Goal: Task Accomplishment & Management: Use online tool/utility

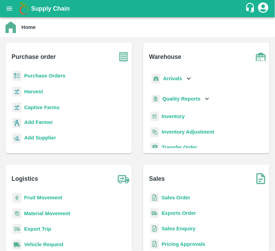
click at [46, 78] on b "Purchase Orders" at bounding box center [44, 76] width 41 height 6
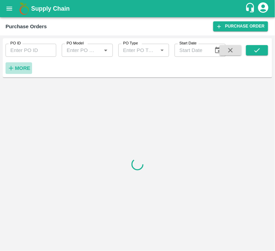
click at [25, 72] on h6 "More" at bounding box center [23, 68] width 16 height 9
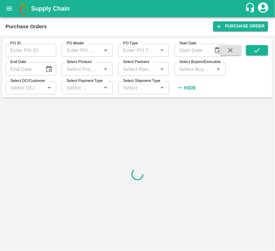
click at [198, 74] on div "Select Buyers/Executive   *" at bounding box center [199, 68] width 51 height 13
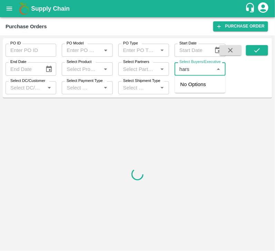
type input "harsh"
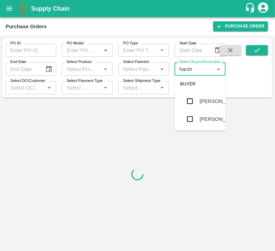
scroll to position [25, 0]
click at [194, 119] on input "checkbox" at bounding box center [190, 119] width 14 height 14
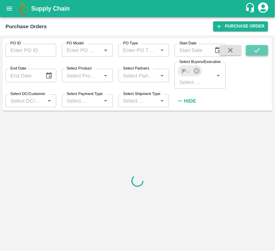
click at [257, 47] on icon "submit" at bounding box center [257, 51] width 8 height 8
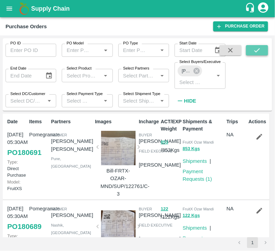
click at [261, 50] on button "submit" at bounding box center [257, 50] width 22 height 10
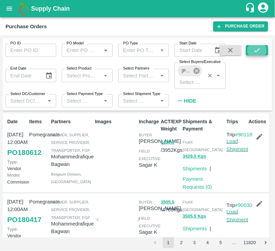
click at [193, 70] on icon at bounding box center [197, 71] width 8 height 8
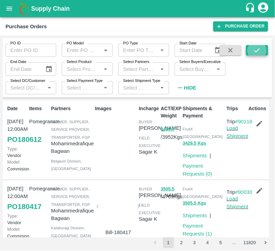
click at [193, 70] on input "Select Buyers/Executive" at bounding box center [193, 68] width 35 height 9
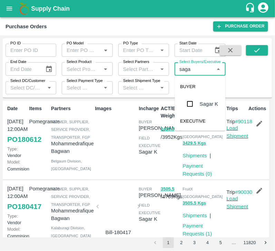
type input "sagar"
click at [189, 100] on input "checkbox" at bounding box center [190, 104] width 14 height 14
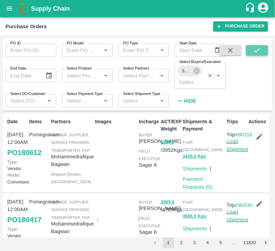
click at [255, 53] on icon "submit" at bounding box center [257, 51] width 8 height 8
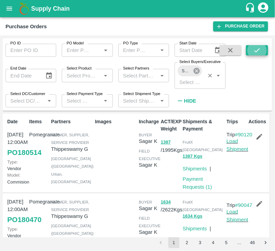
click at [197, 68] on icon at bounding box center [197, 71] width 8 height 8
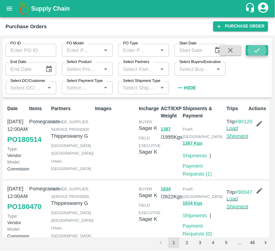
click at [192, 70] on input "Select Buyers/Executive" at bounding box center [193, 68] width 35 height 9
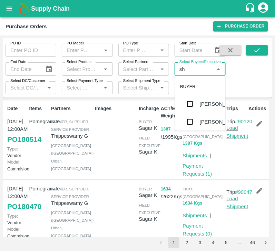
type input "s"
type input "[PERSON_NAME]"
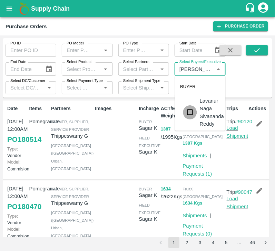
click at [193, 114] on input "checkbox" at bounding box center [190, 112] width 14 height 14
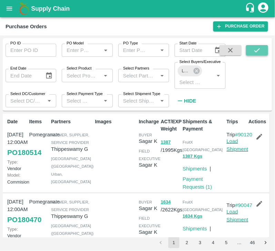
click at [262, 48] on button "submit" at bounding box center [257, 50] width 22 height 10
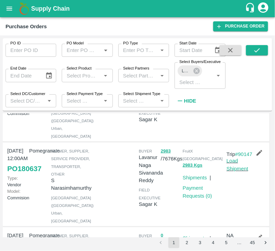
scroll to position [69, 0]
